Goal: Find specific page/section: Find specific page/section

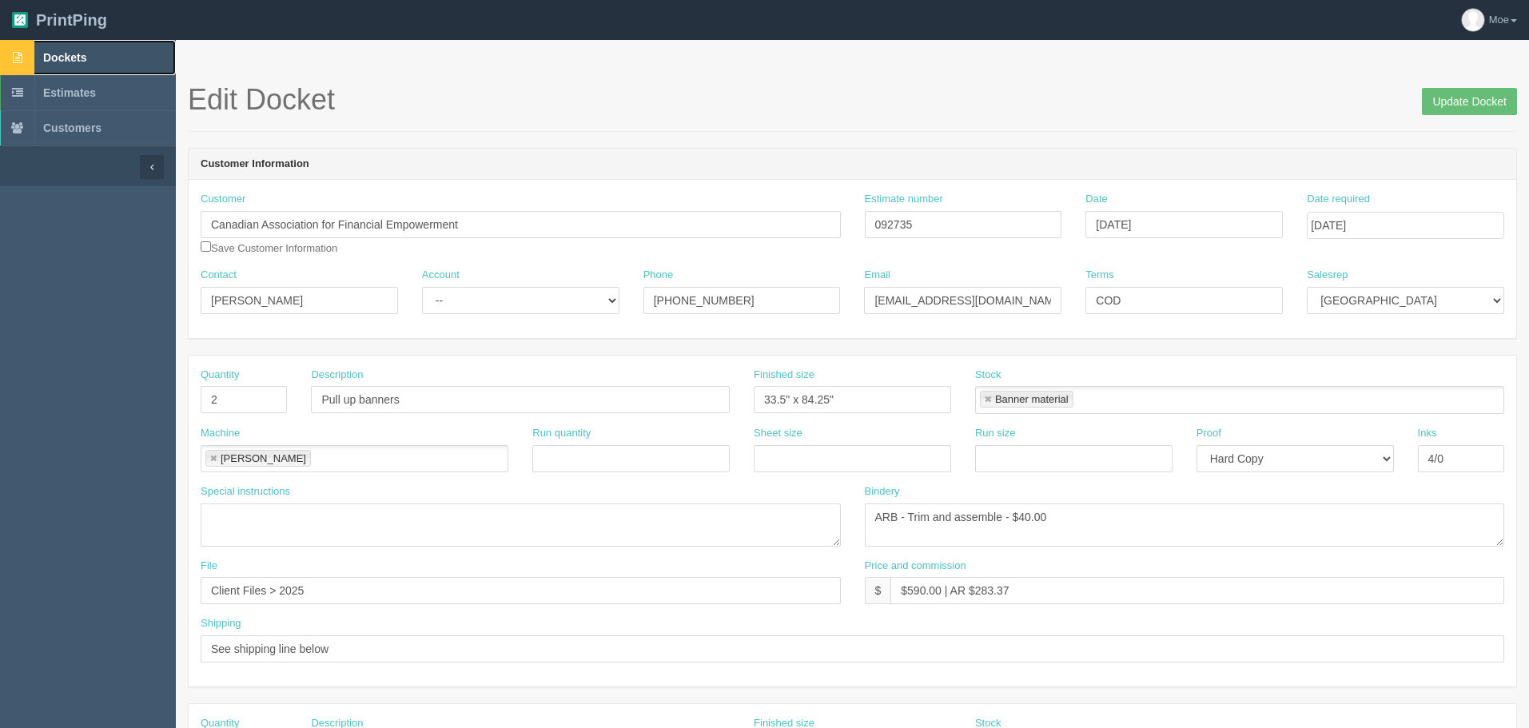
click at [72, 64] on link "Dockets" at bounding box center [88, 57] width 176 height 35
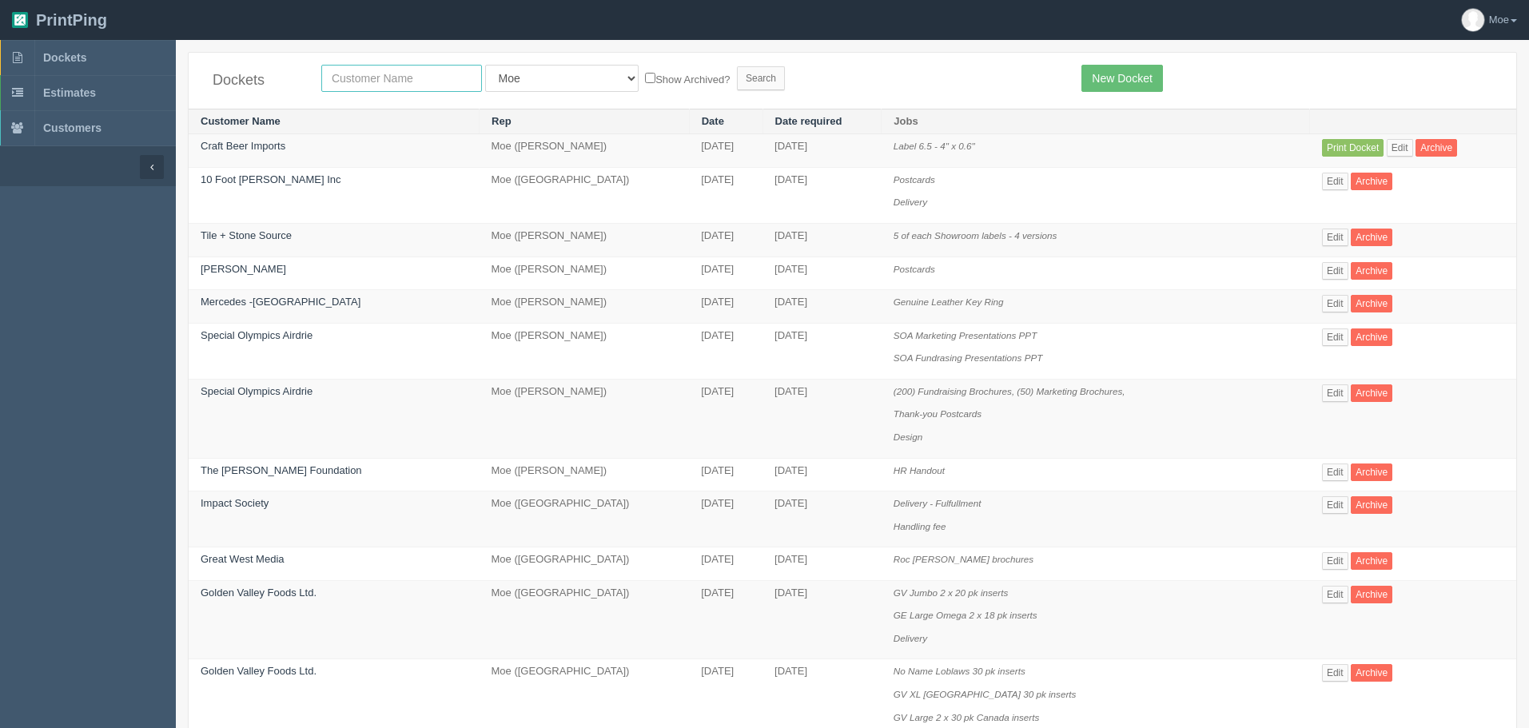
click at [450, 86] on input "text" at bounding box center [401, 78] width 161 height 27
type input "[PERSON_NAME]"
click at [737, 80] on input "Search" at bounding box center [761, 78] width 48 height 24
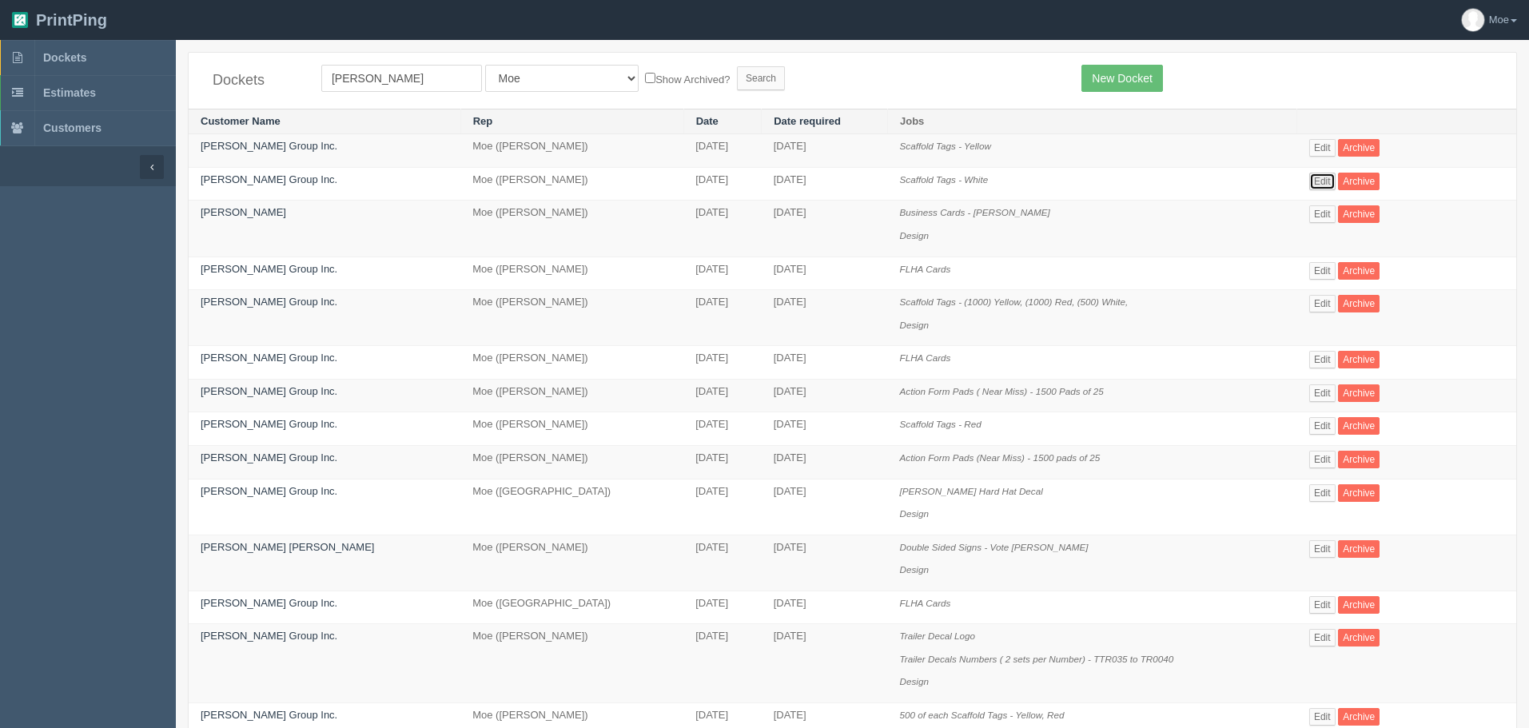
click at [1315, 182] on link "Edit" at bounding box center [1323, 182] width 26 height 18
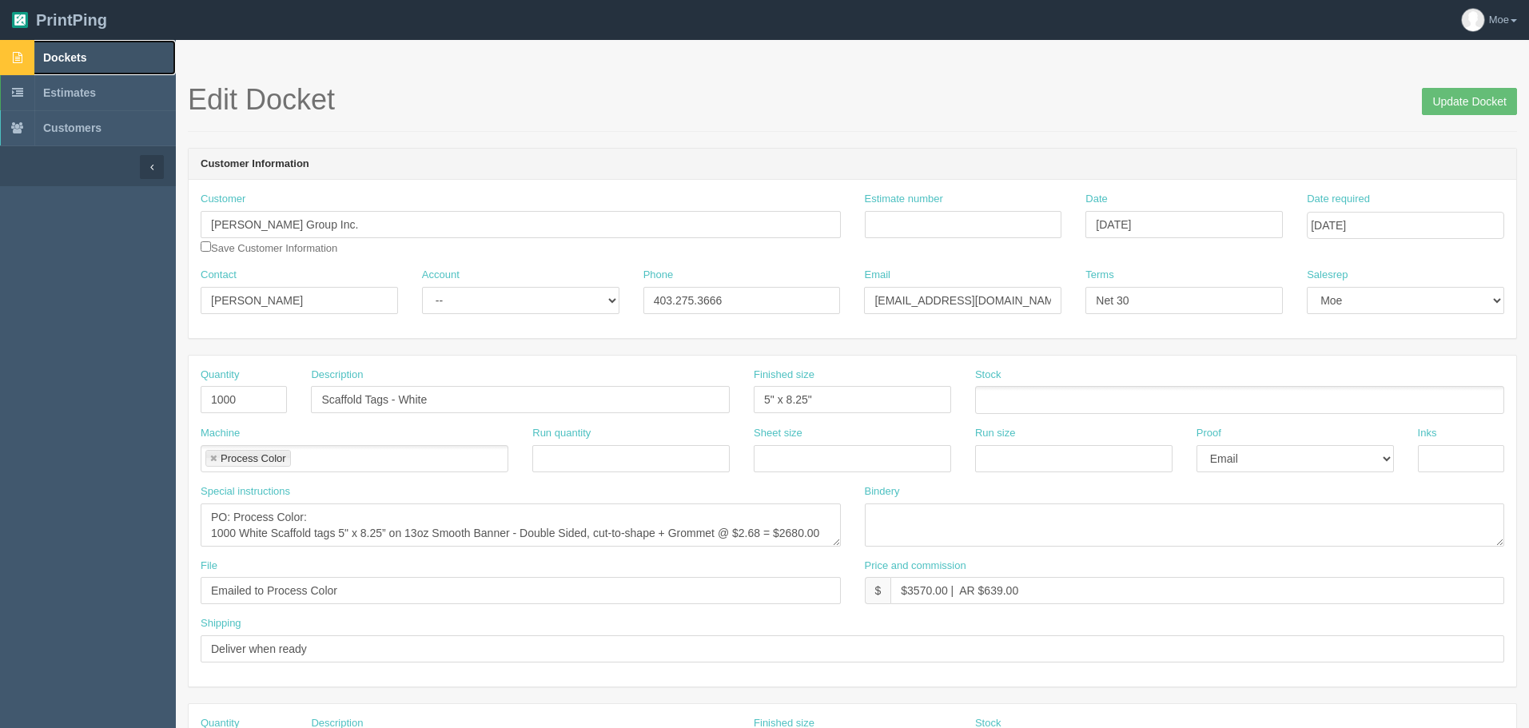
click at [54, 51] on span "Dockets" at bounding box center [64, 57] width 43 height 13
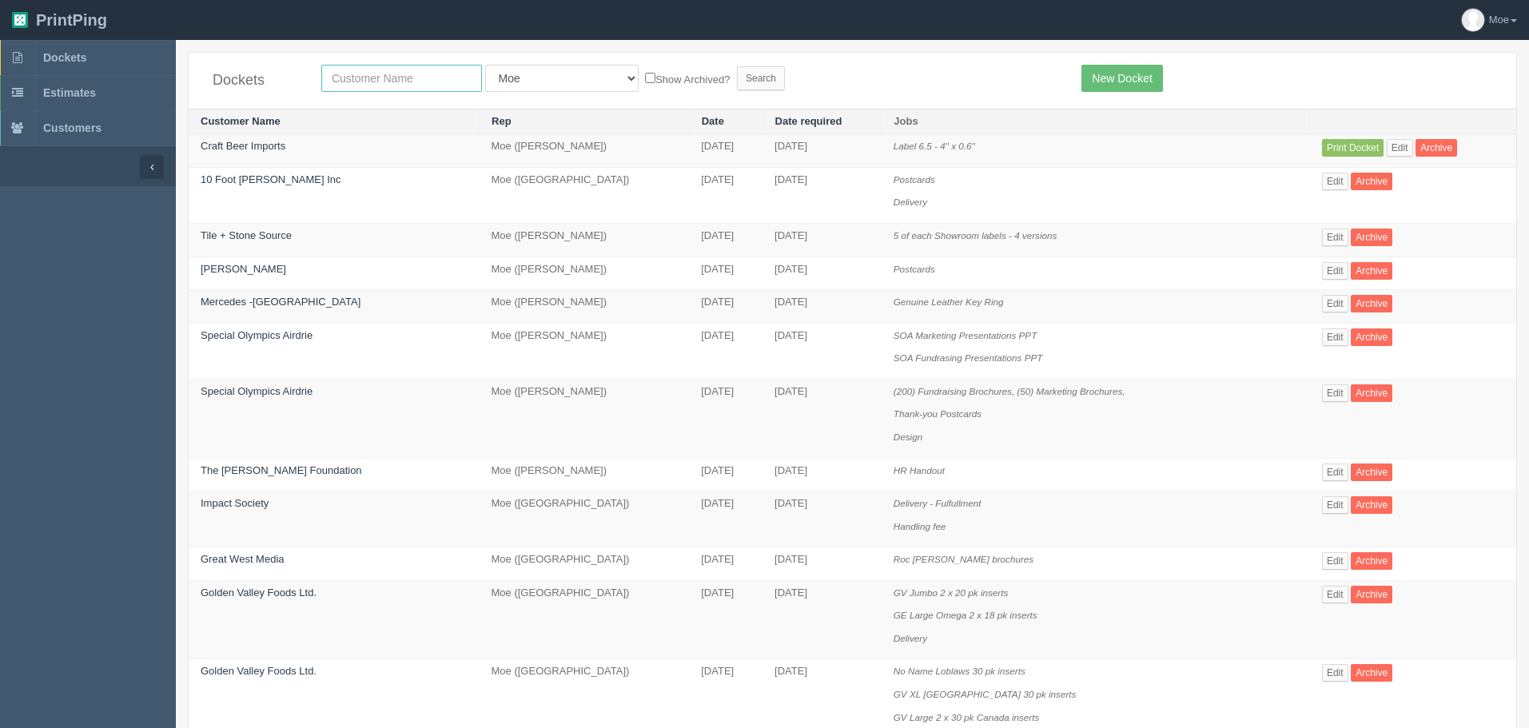
drag, startPoint x: 419, startPoint y: 83, endPoint x: 416, endPoint y: 75, distance: 8.6
click at [419, 83] on input "text" at bounding box center [401, 78] width 161 height 27
type input "[PERSON_NAME]"
click at [737, 80] on input "Search" at bounding box center [761, 78] width 48 height 24
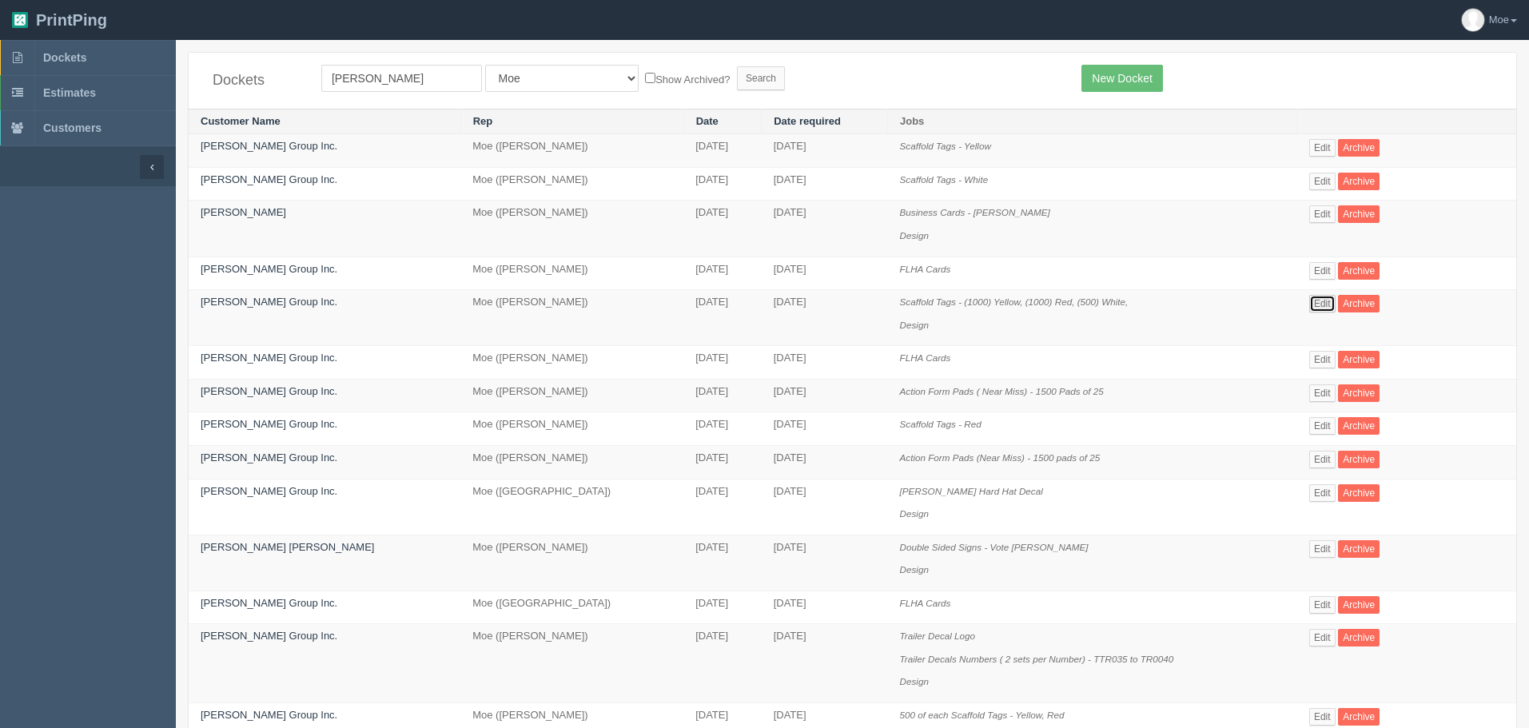
click at [1312, 304] on link "Edit" at bounding box center [1323, 304] width 26 height 18
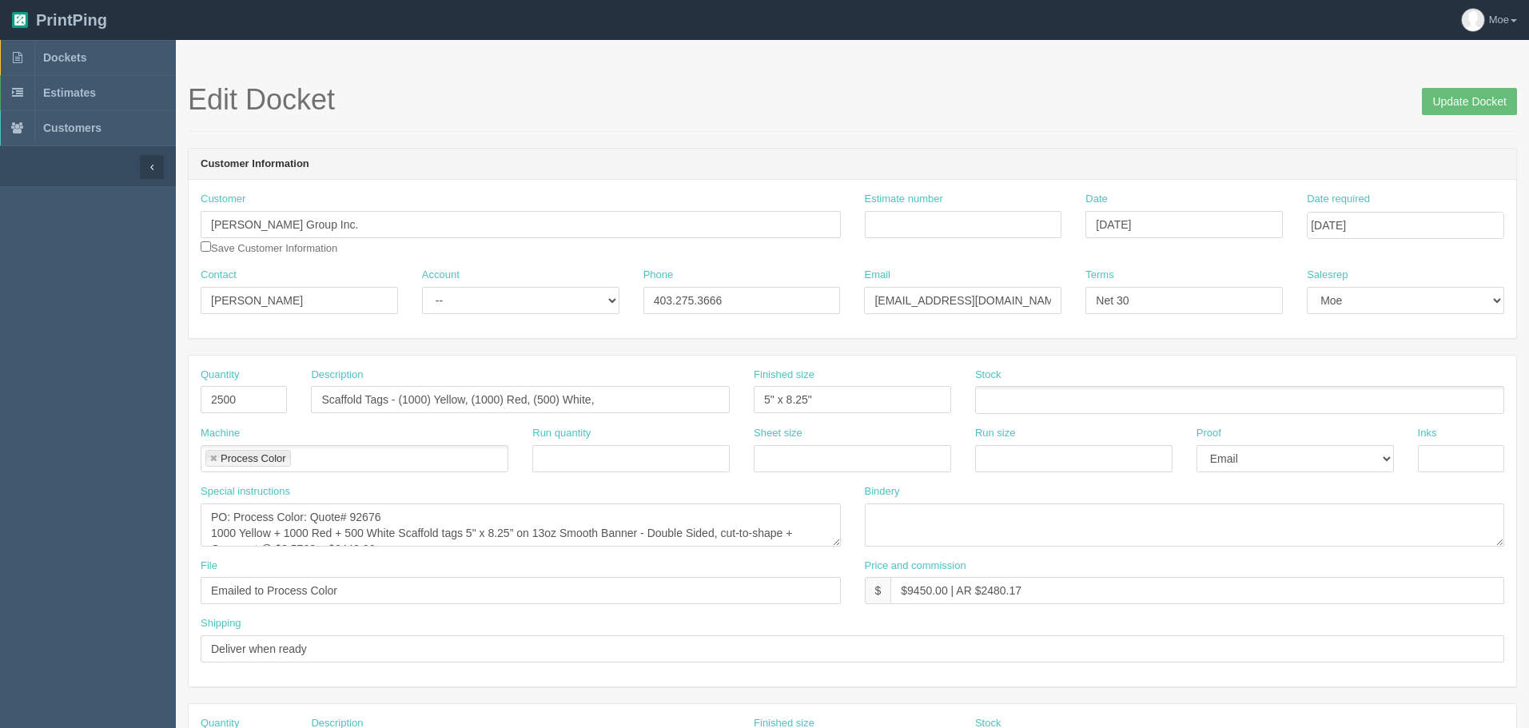
scroll to position [16, 0]
drag, startPoint x: 262, startPoint y: 533, endPoint x: 377, endPoint y: 533, distance: 114.3
click at [377, 533] on textarea "PO: Process Color: Quote# 92676 1000 Yellow + 1000 Red + 500 White Scaffold tag…" at bounding box center [521, 525] width 640 height 43
